Goal: Information Seeking & Learning: Find specific page/section

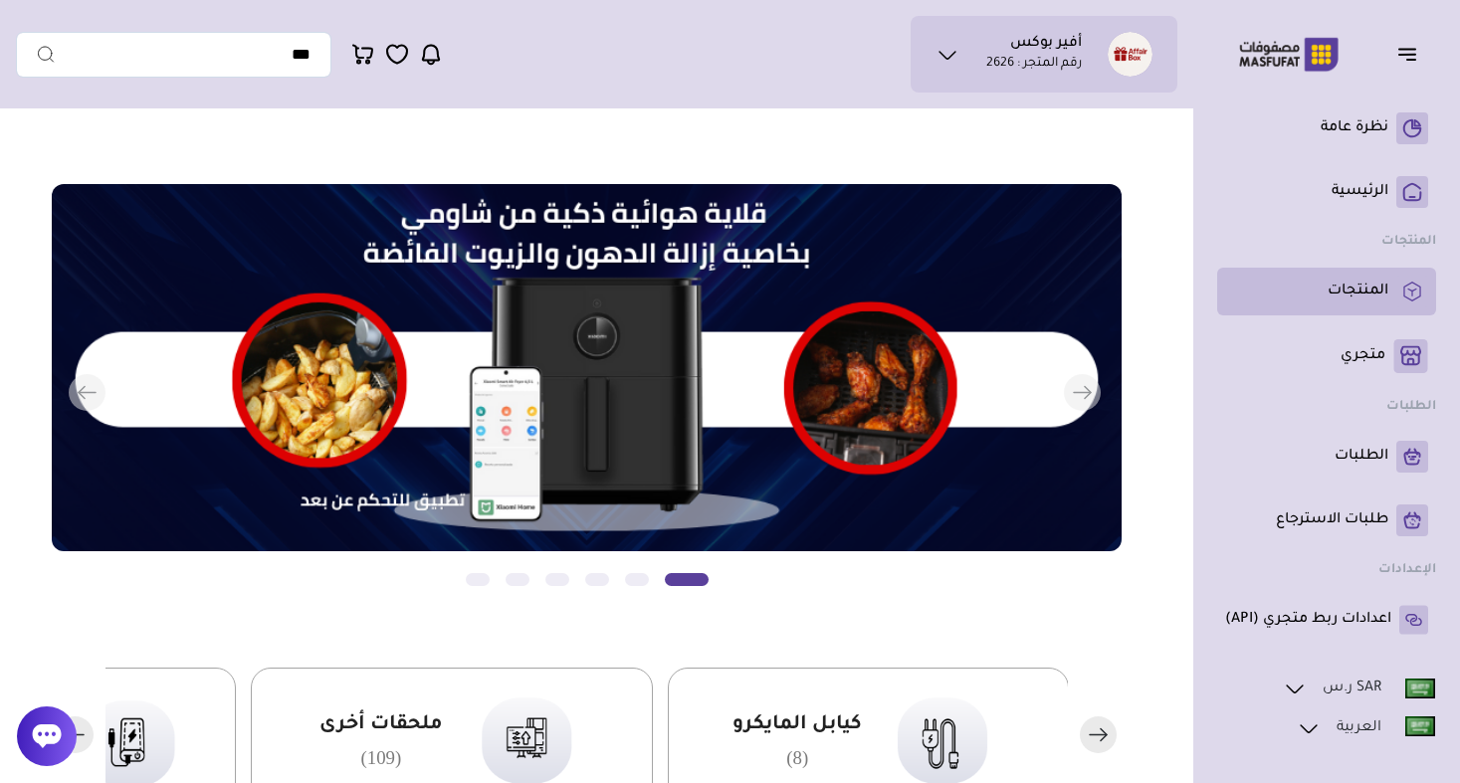
click at [1360, 297] on p "المنتجات" at bounding box center [1358, 292] width 61 height 20
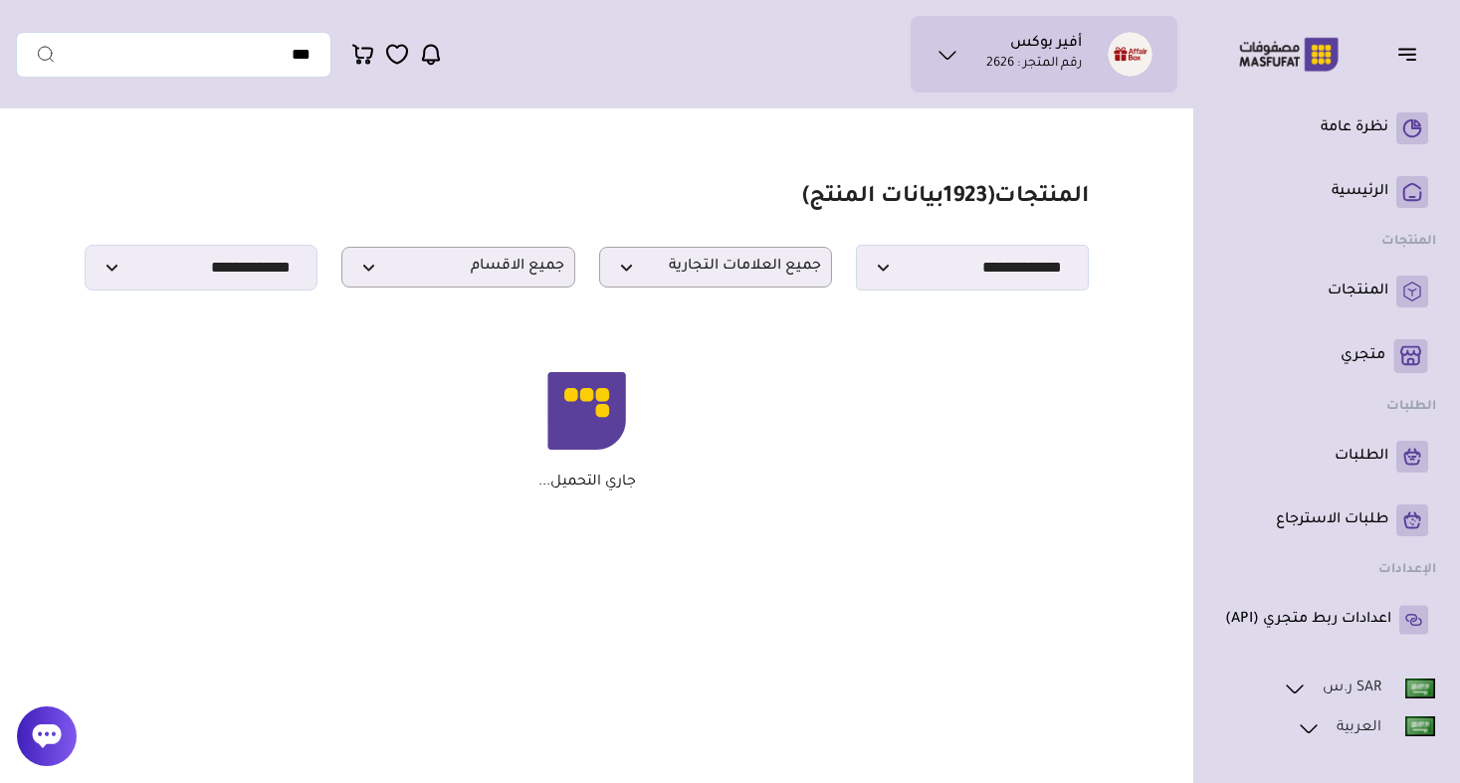
click at [574, 485] on p "جاري التحميل..." at bounding box center [587, 483] width 98 height 18
click at [637, 487] on div "جاري التحميل..." at bounding box center [587, 431] width 985 height 119
drag, startPoint x: 637, startPoint y: 487, endPoint x: 567, endPoint y: 492, distance: 69.8
click at [567, 492] on section "مزامنة ( 0 ) تحديد الكل إلغاء التحديد المنتجات (" at bounding box center [586, 337] width 1141 height 439
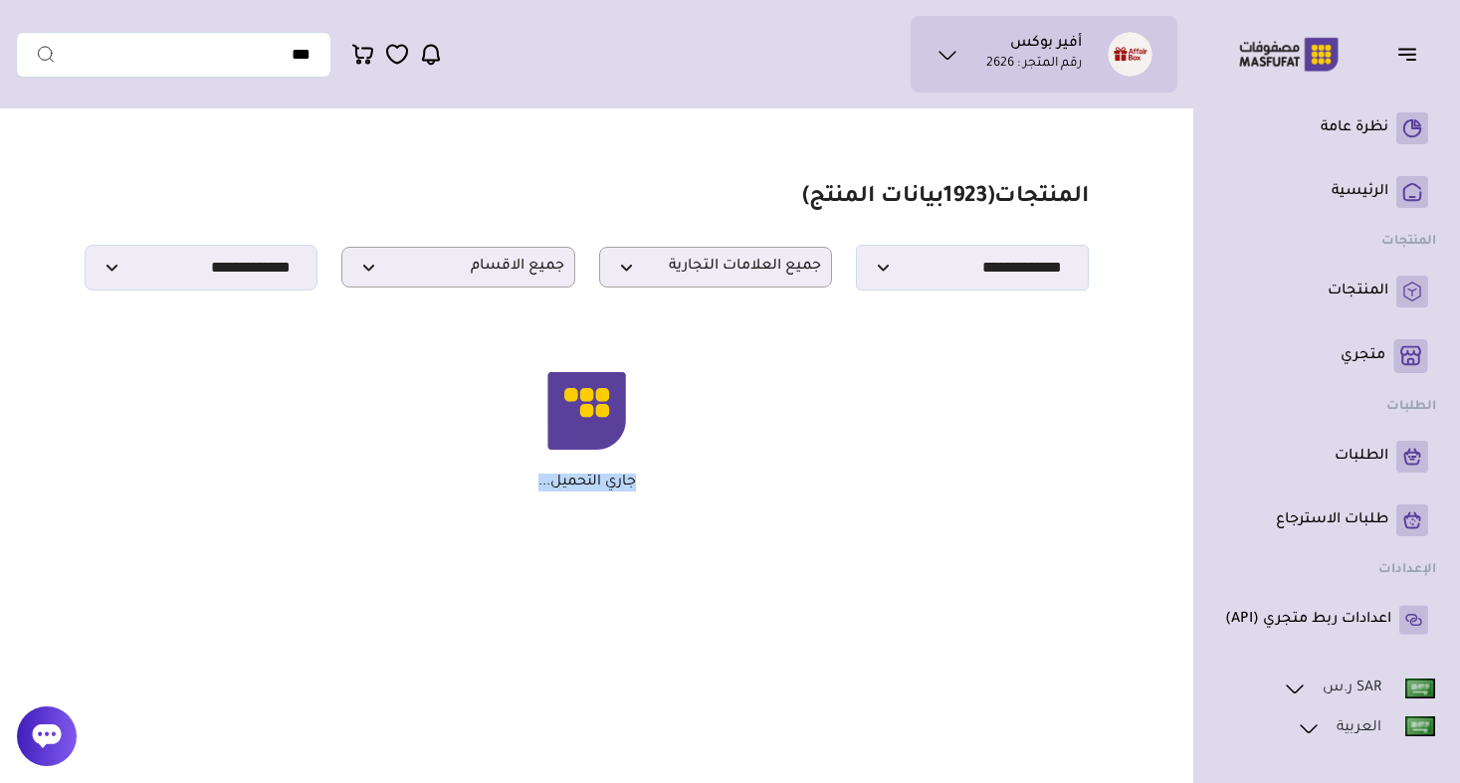
click at [567, 492] on section "مزامنة ( 0 ) تحديد الكل إلغاء التحديد المنتجات (" at bounding box center [586, 337] width 1141 height 439
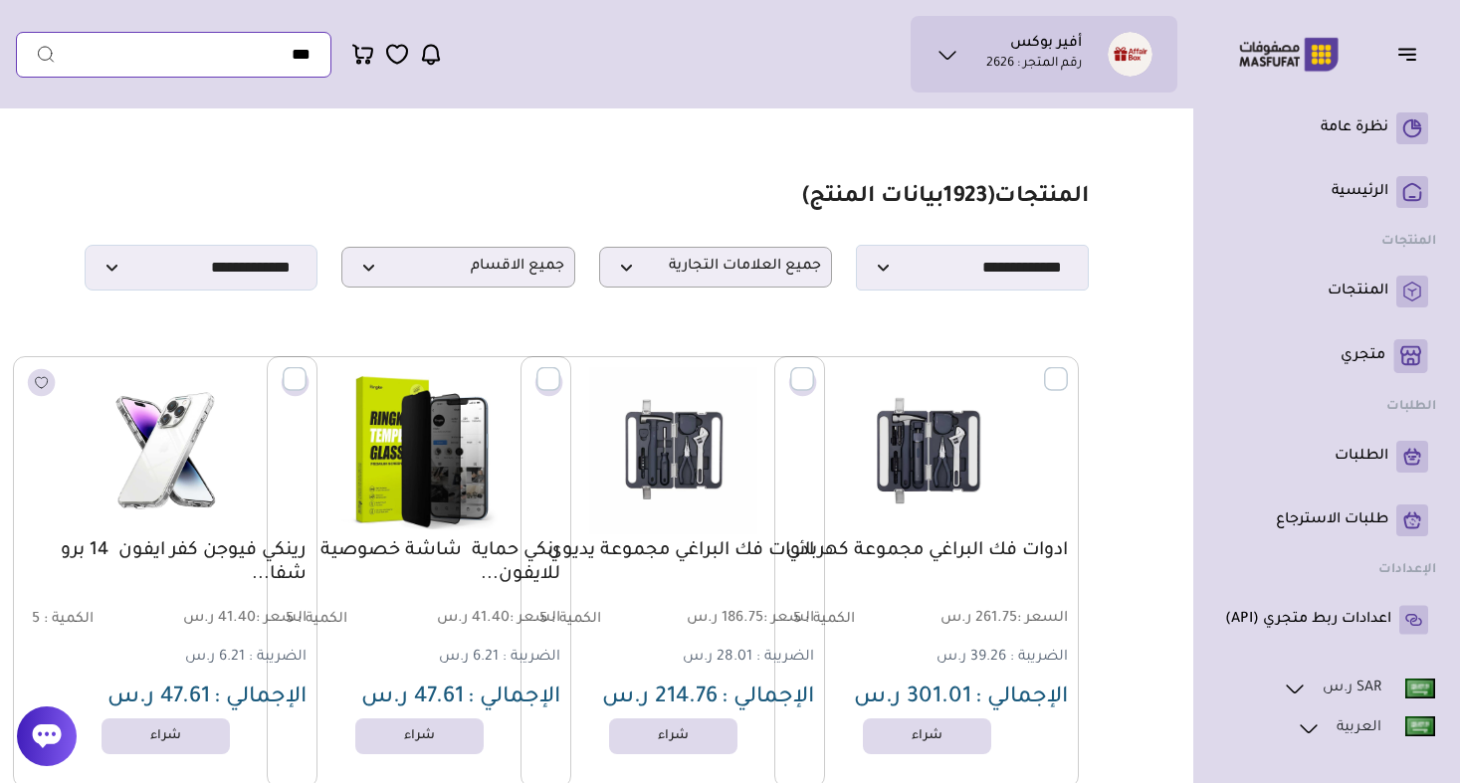
click at [274, 43] on input "text" at bounding box center [173, 55] width 315 height 46
paste input "**********"
type input "**********"
click at [36, 54] on button "submit" at bounding box center [36, 55] width 40 height 46
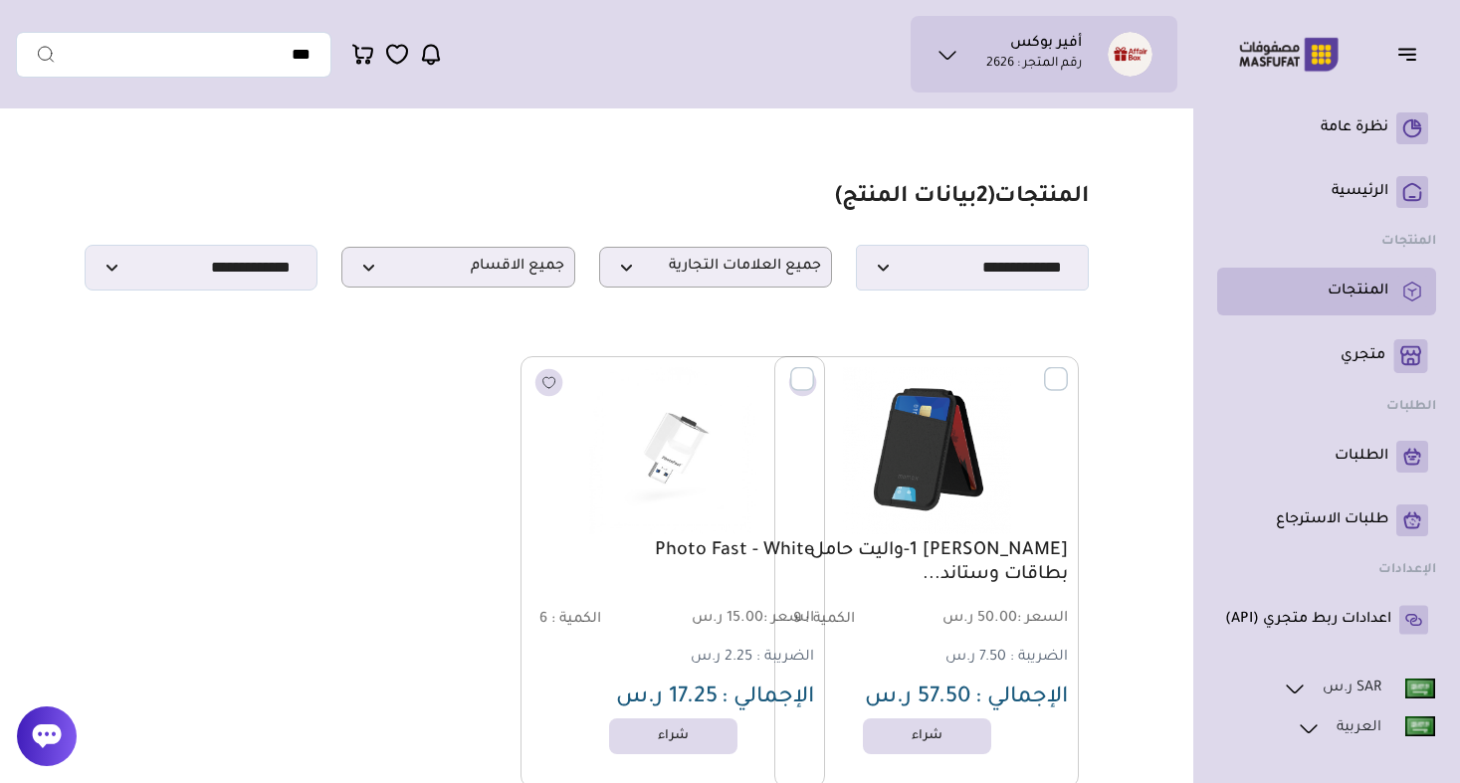
click at [1321, 297] on link "المنتجات" at bounding box center [1326, 292] width 203 height 32
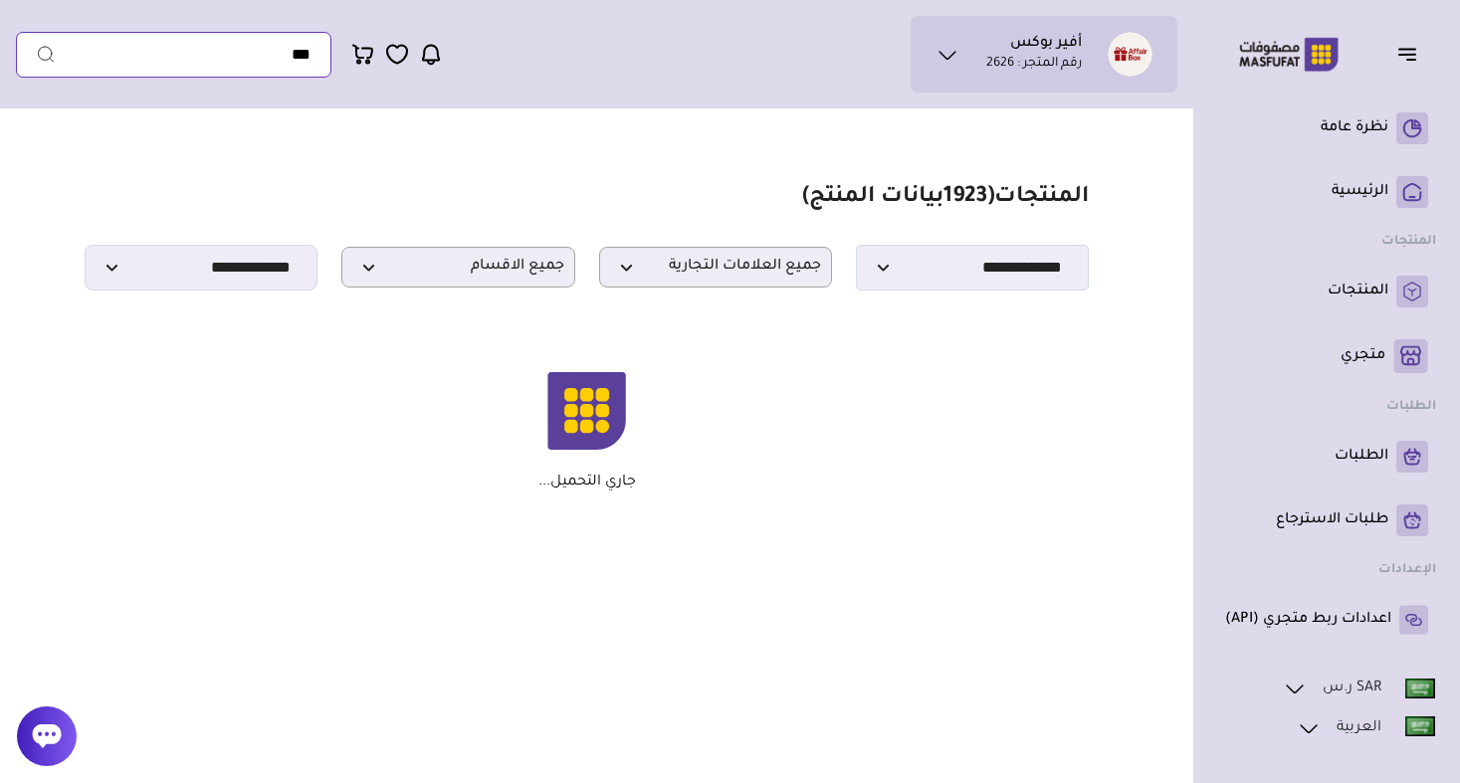
click at [249, 61] on input "text" at bounding box center [173, 55] width 315 height 46
paste input "**********"
type input "**********"
click at [36, 54] on button "submit" at bounding box center [36, 55] width 40 height 46
click at [1319, 191] on link "الرئيسية" at bounding box center [1326, 192] width 203 height 32
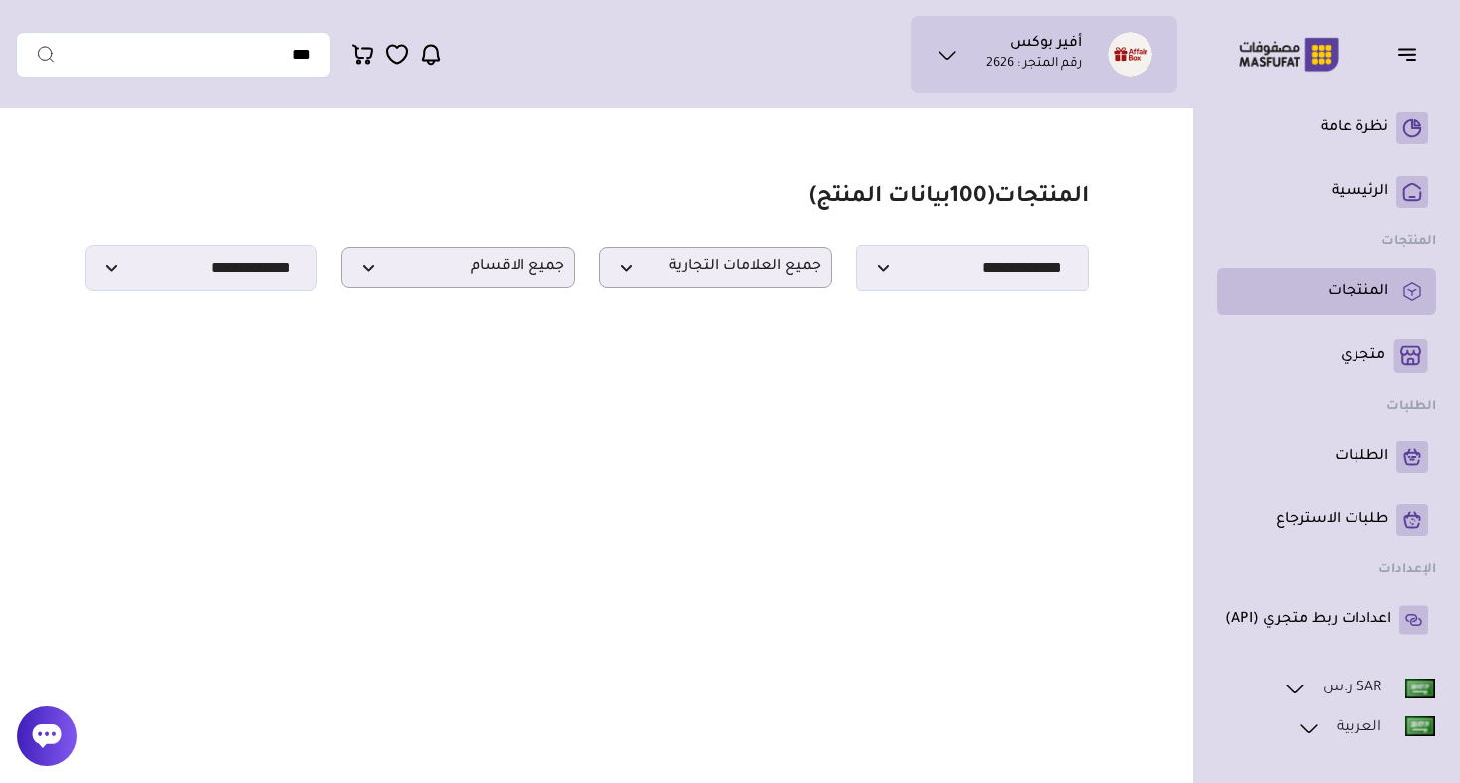
click at [1383, 290] on p "المنتجات" at bounding box center [1358, 292] width 61 height 20
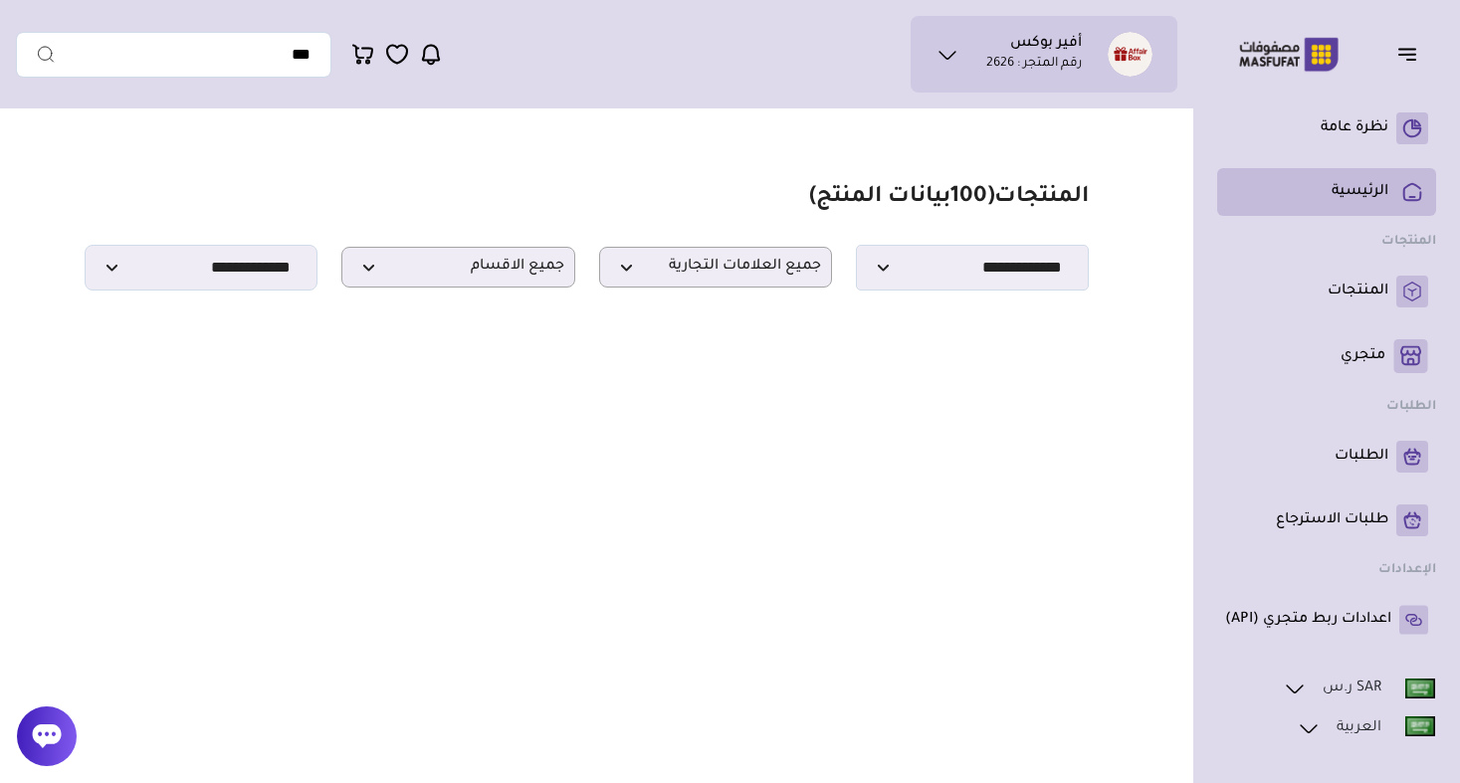
click at [1369, 198] on p "الرئيسية" at bounding box center [1360, 192] width 57 height 20
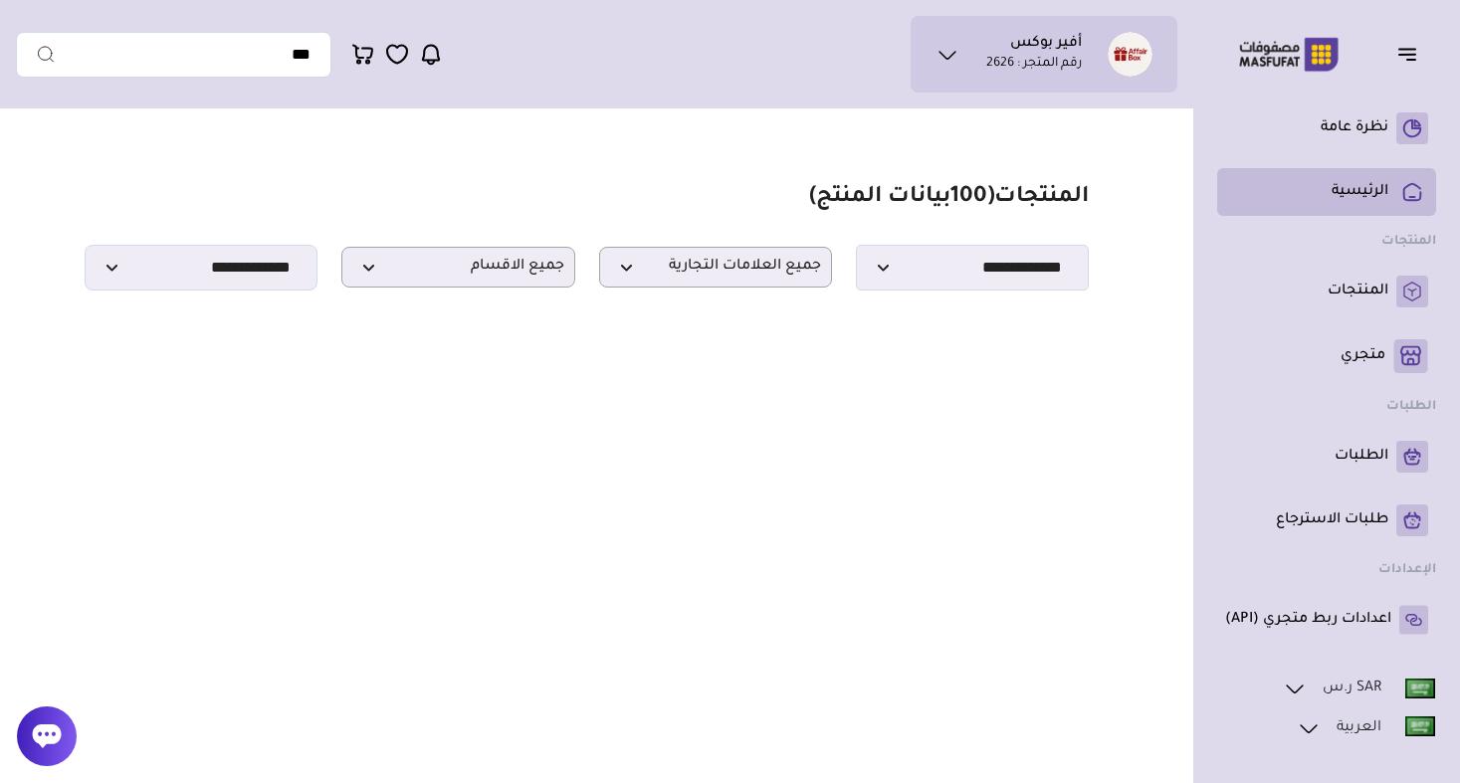
click at [1369, 198] on p "الرئيسية" at bounding box center [1360, 192] width 57 height 20
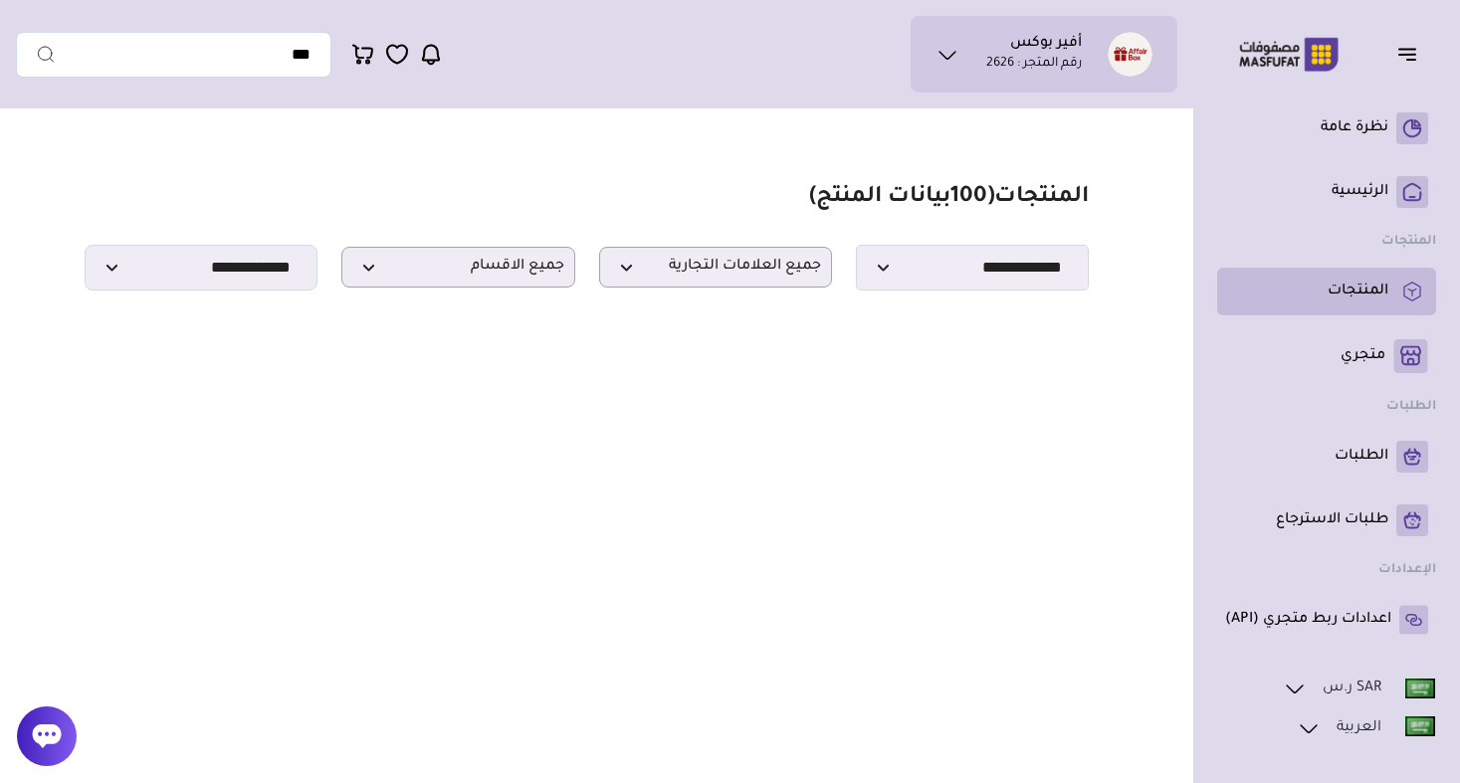
click at [1375, 280] on link "المنتجات" at bounding box center [1326, 292] width 203 height 32
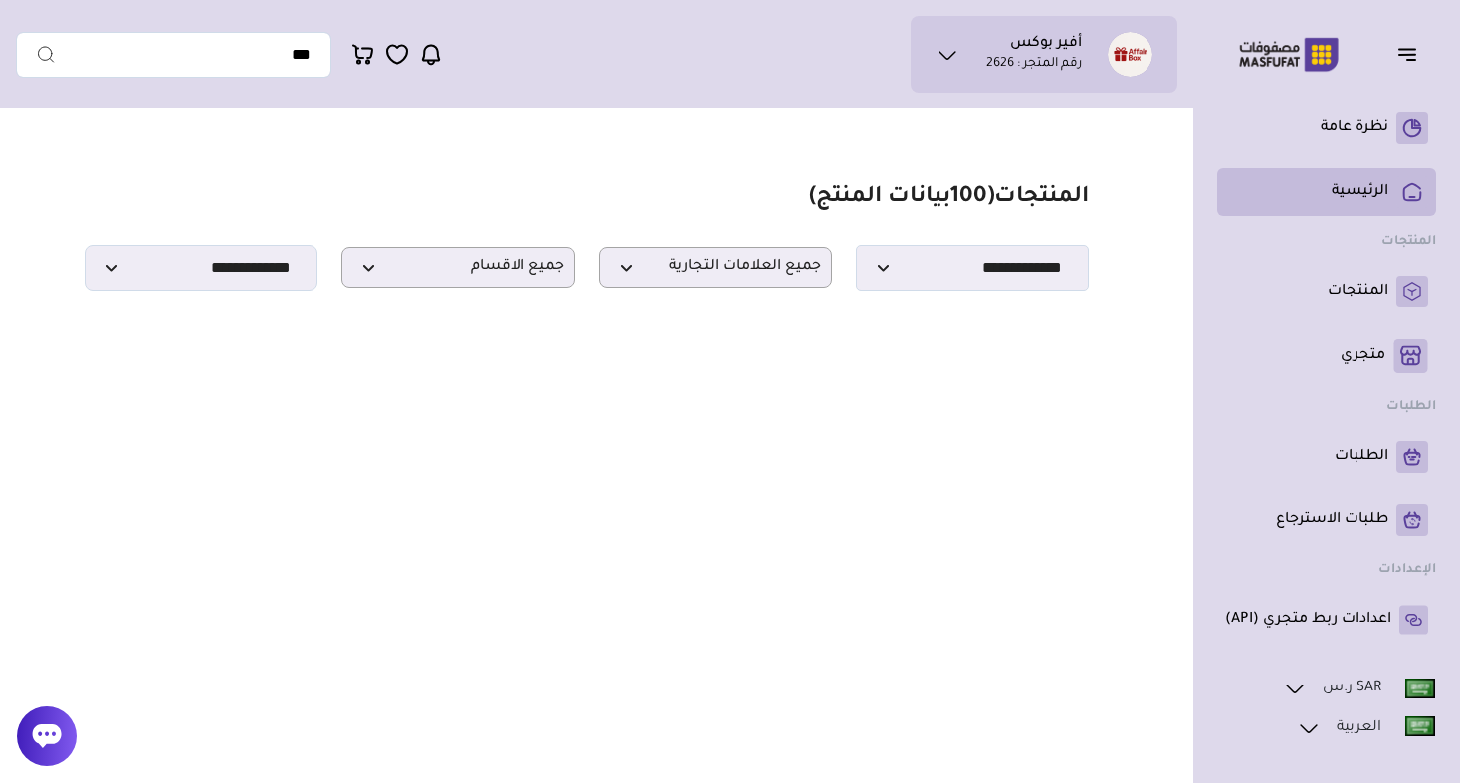
click at [1378, 190] on p "الرئيسية" at bounding box center [1360, 192] width 57 height 20
